Goal: Navigation & Orientation: Understand site structure

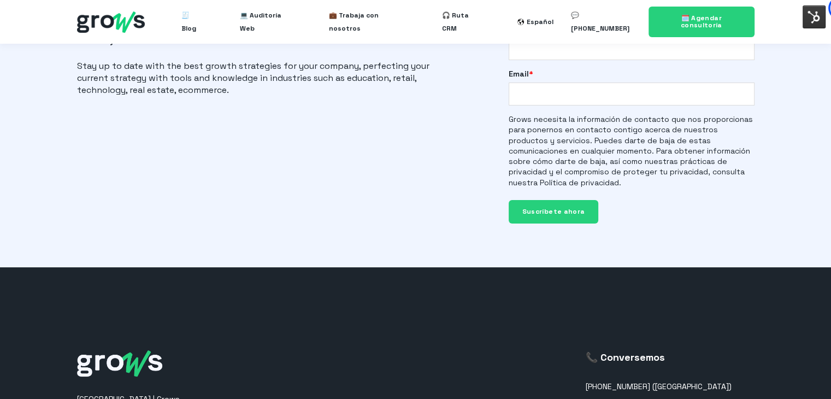
scroll to position [2888, 0]
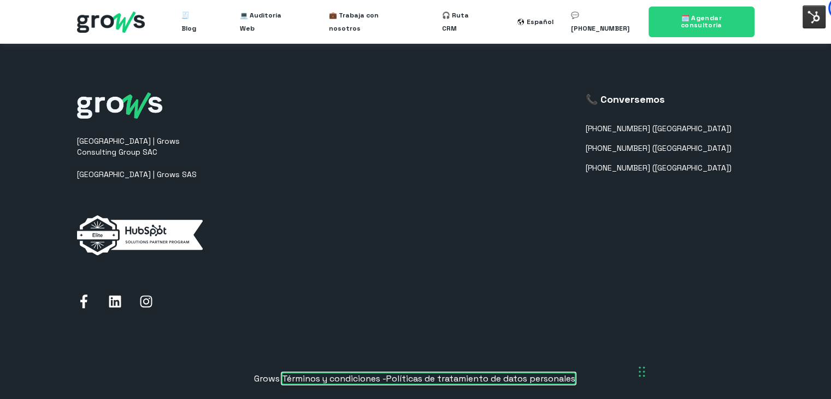
click at [332, 373] on span "Términos y condiciones -" at bounding box center [334, 378] width 104 height 11
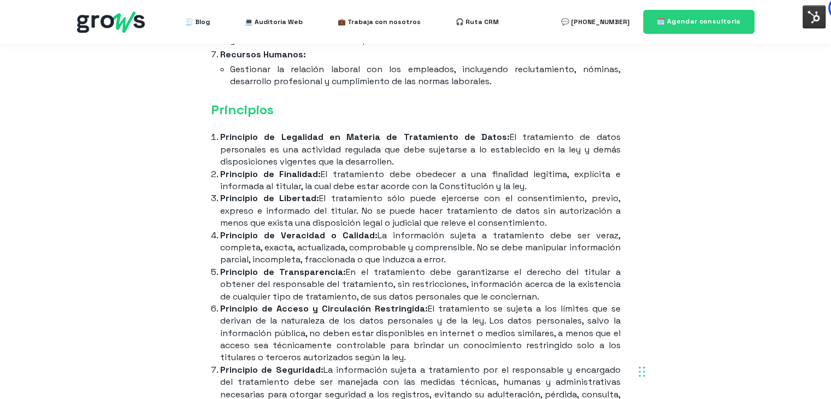
scroll to position [1813, 0]
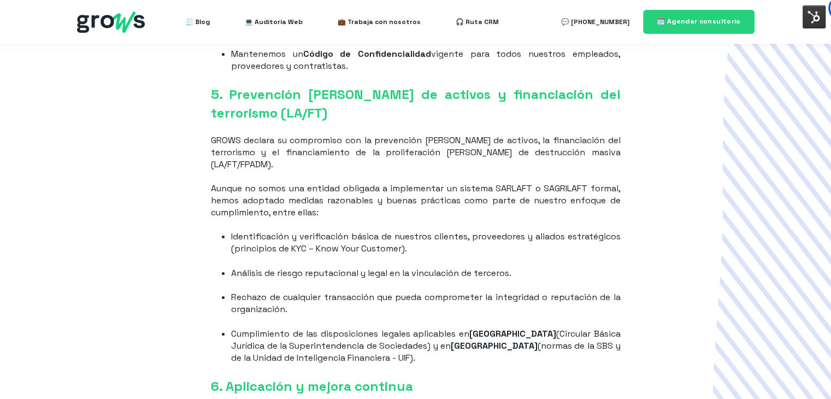
scroll to position [739, 0]
